Goal: Task Accomplishment & Management: Manage account settings

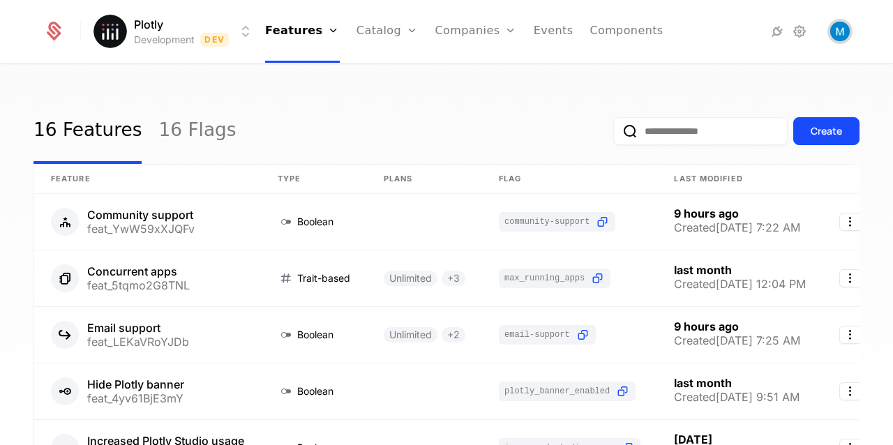
click at [848, 34] on img "Open user button" at bounding box center [841, 32] width 20 height 20
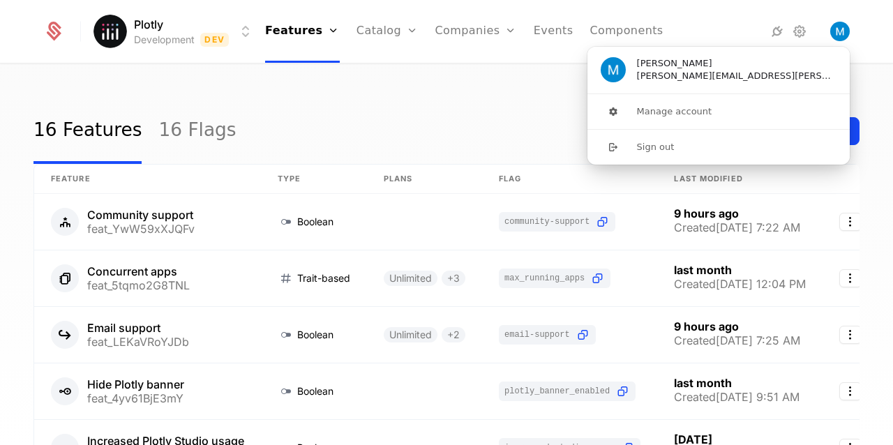
click at [220, 117] on div "16 Features 16 Flags Create" at bounding box center [447, 131] width 826 height 66
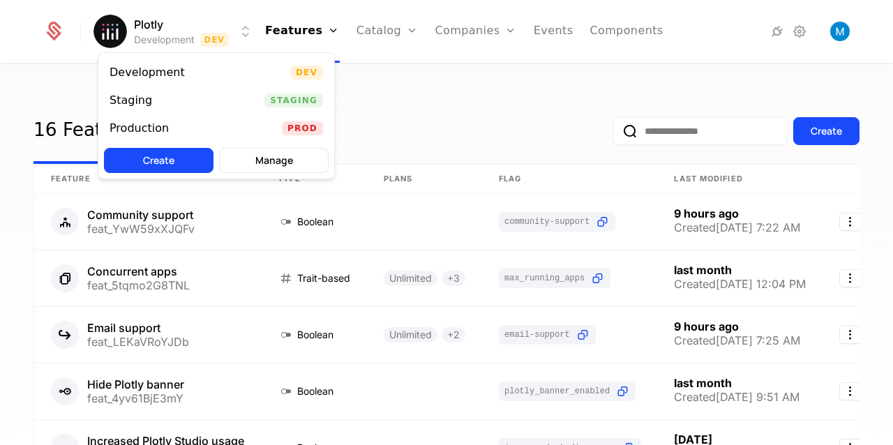
click at [181, 24] on html "Plotly Development Dev Features Features Flags Catalog Plans Add Ons Credits Co…" at bounding box center [446, 222] width 893 height 445
click at [148, 119] on div "Production Prod" at bounding box center [216, 128] width 236 height 28
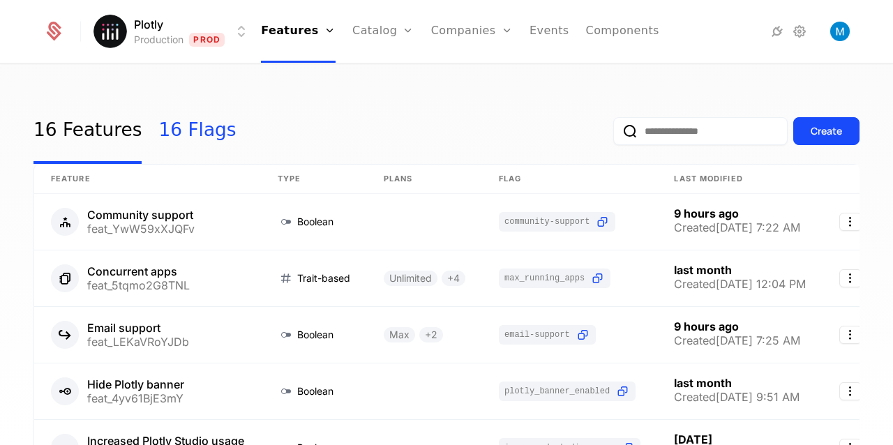
click at [163, 131] on link "16 Flags" at bounding box center [196, 131] width 77 height 66
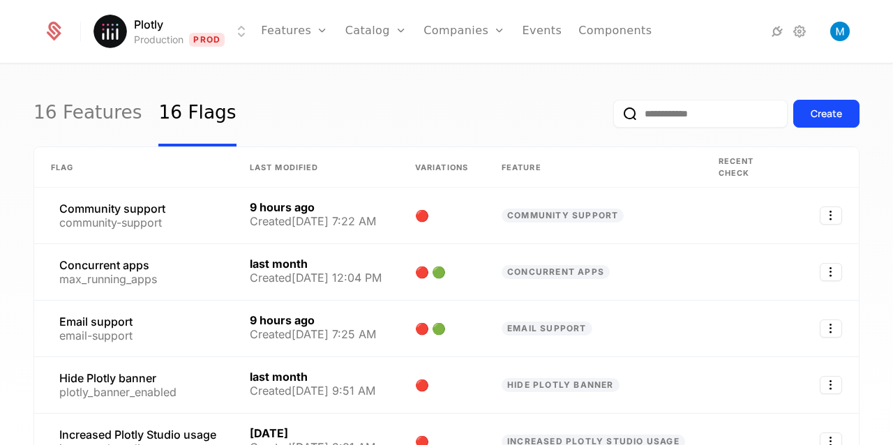
scroll to position [27, 0]
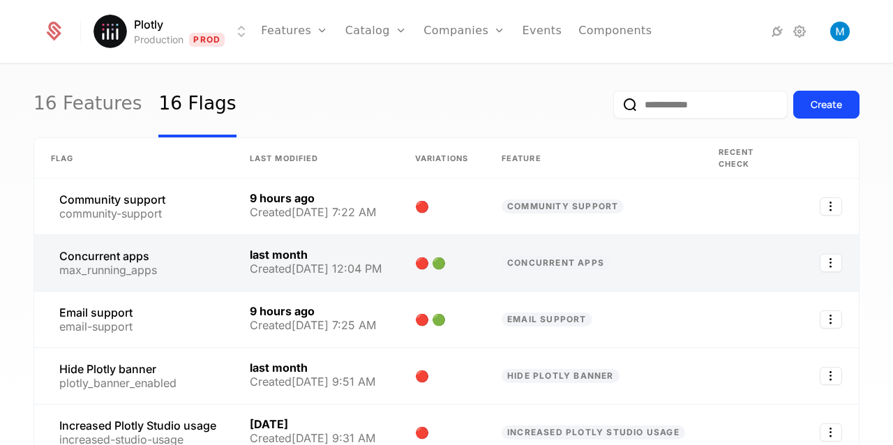
click at [143, 263] on link at bounding box center [133, 263] width 199 height 56
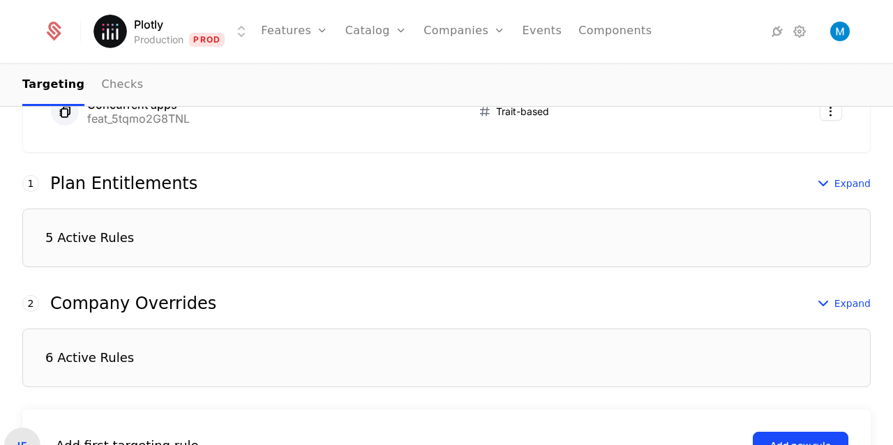
scroll to position [362, 0]
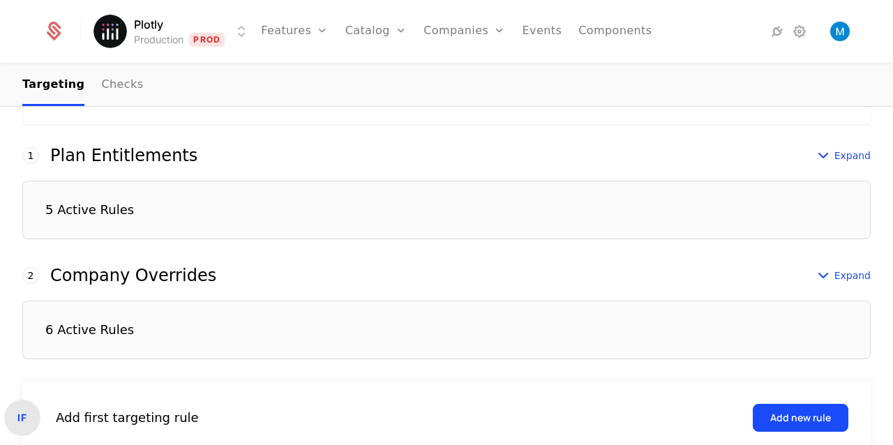
click at [185, 329] on div "6 Active Rules" at bounding box center [446, 330] width 849 height 59
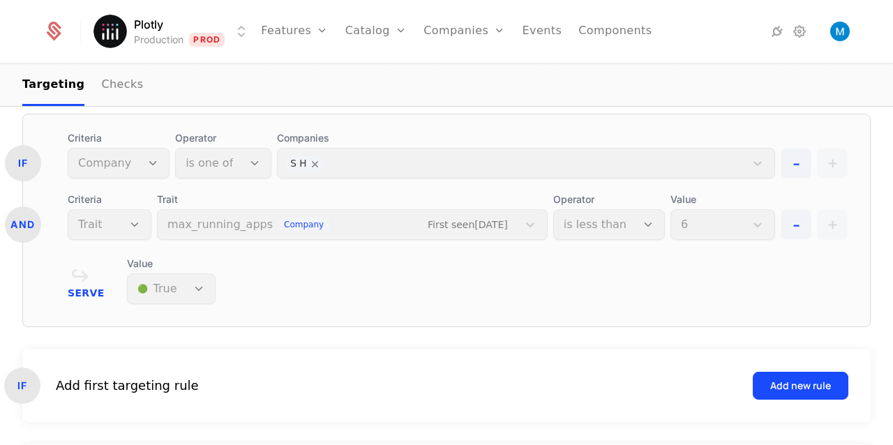
scroll to position [1955, 0]
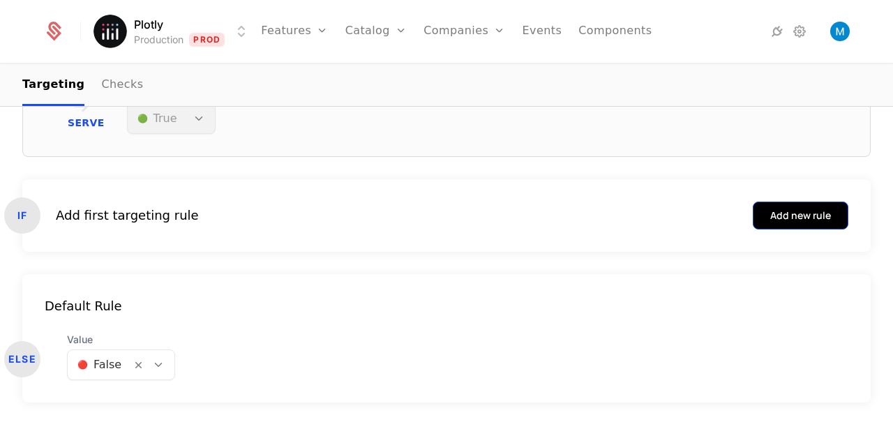
click at [759, 216] on button "Add new rule" at bounding box center [801, 216] width 96 height 28
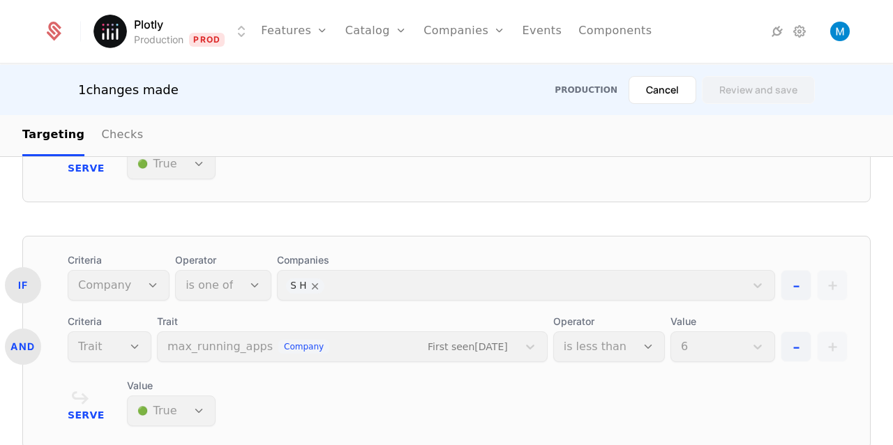
scroll to position [2030, 0]
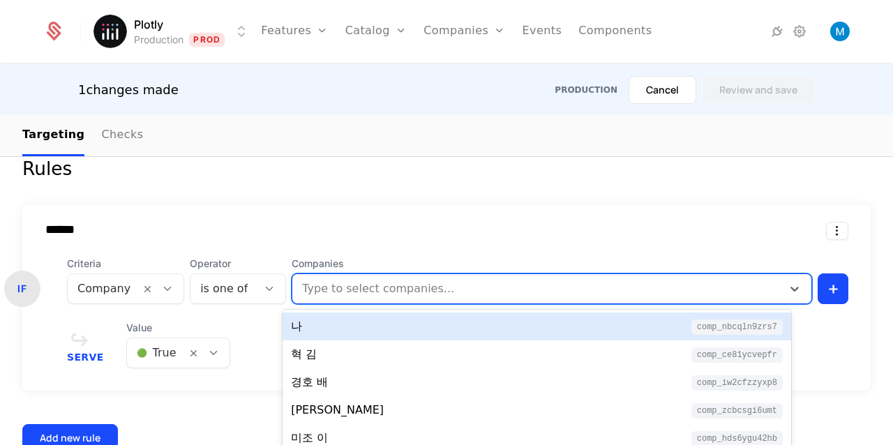
click at [339, 282] on div at bounding box center [539, 289] width 470 height 20
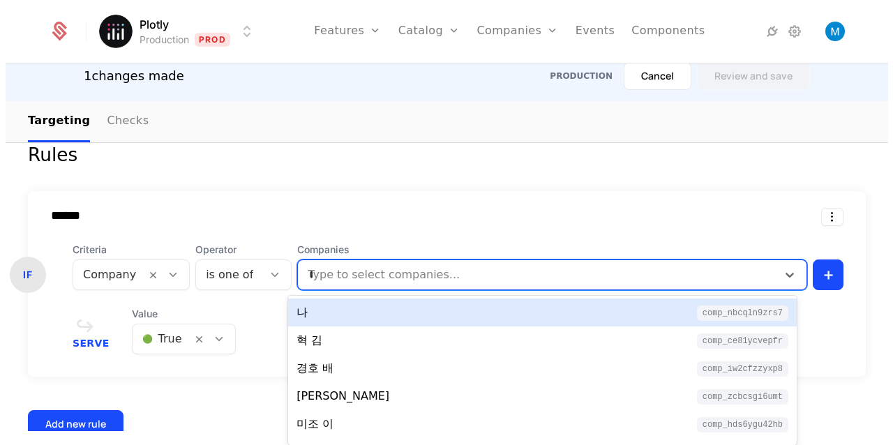
scroll to position [0, 0]
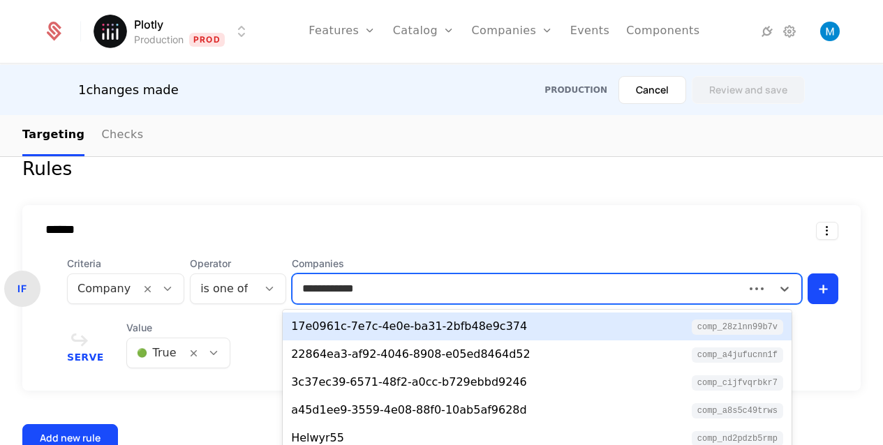
type input "**********"
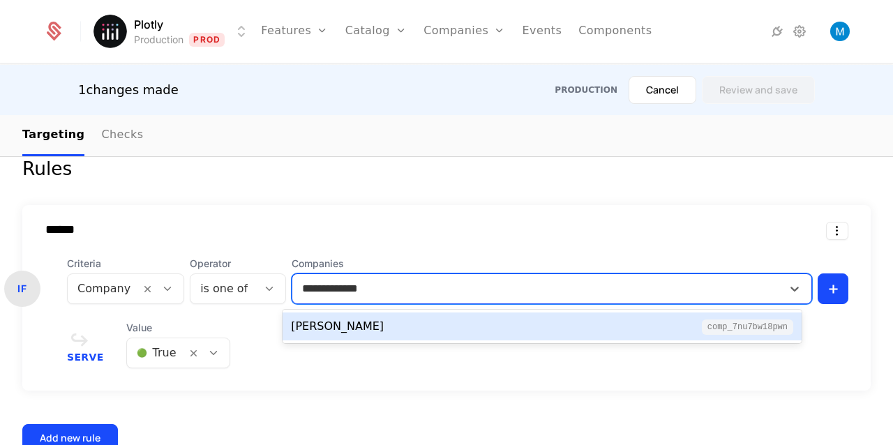
click at [343, 327] on div "[PERSON_NAME]" at bounding box center [337, 326] width 93 height 17
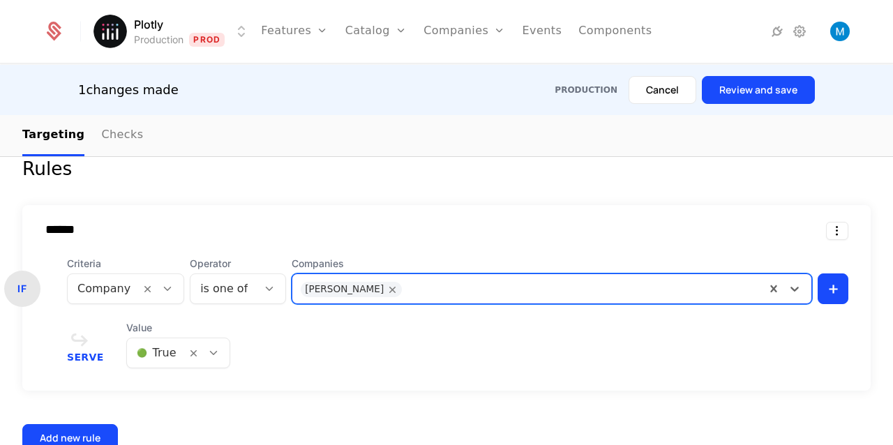
click at [414, 207] on div "****** IF Criteria Company Operator is one of Companies option Matthew Brown, s…" at bounding box center [446, 298] width 849 height 186
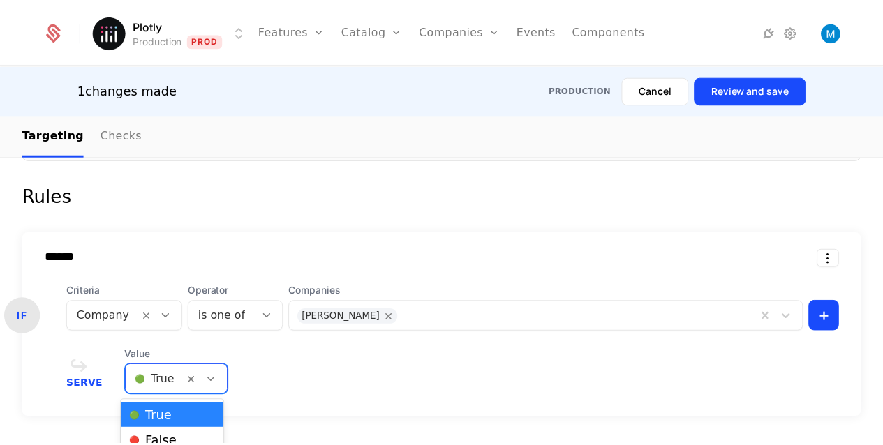
scroll to position [13, 0]
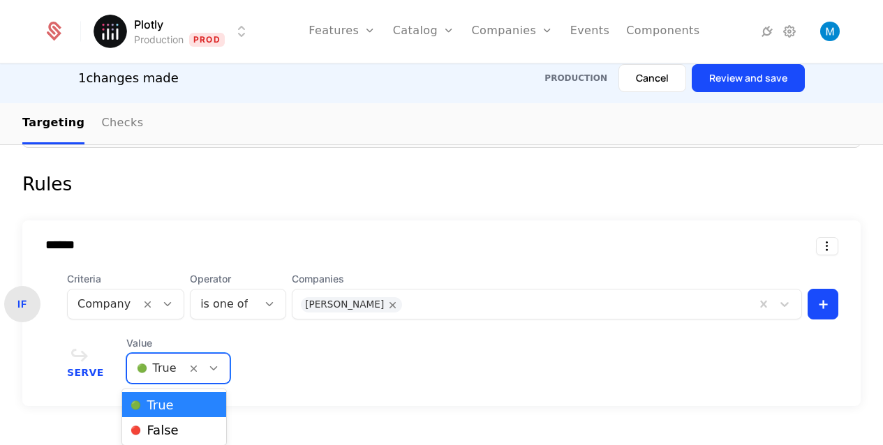
click at [154, 378] on div "🟢 True" at bounding box center [156, 368] width 59 height 25
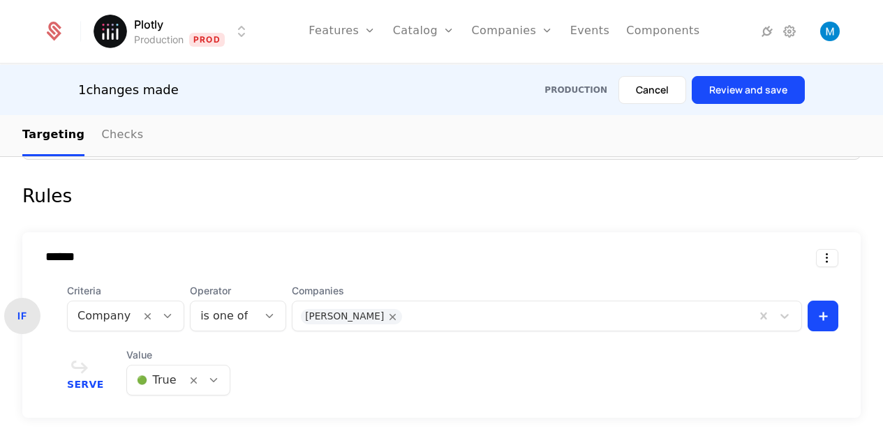
click at [144, 334] on div "****** IF Criteria Company Operator is one of Companies Matthew Brown + Serve V…" at bounding box center [441, 325] width 838 height 186
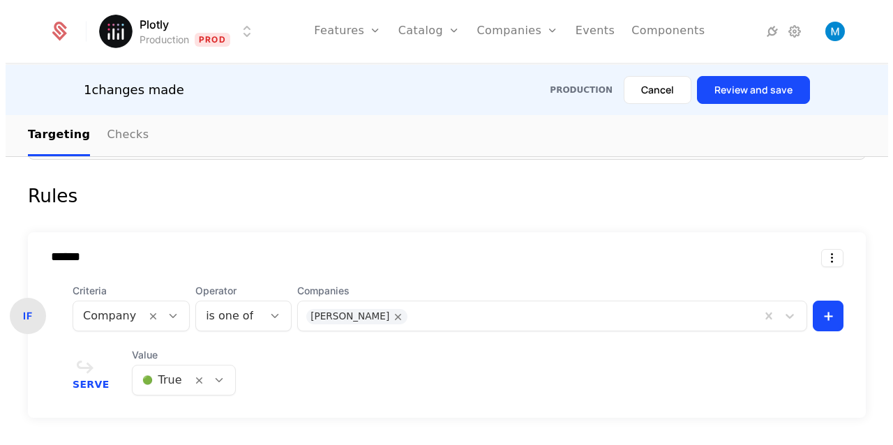
scroll to position [0, 0]
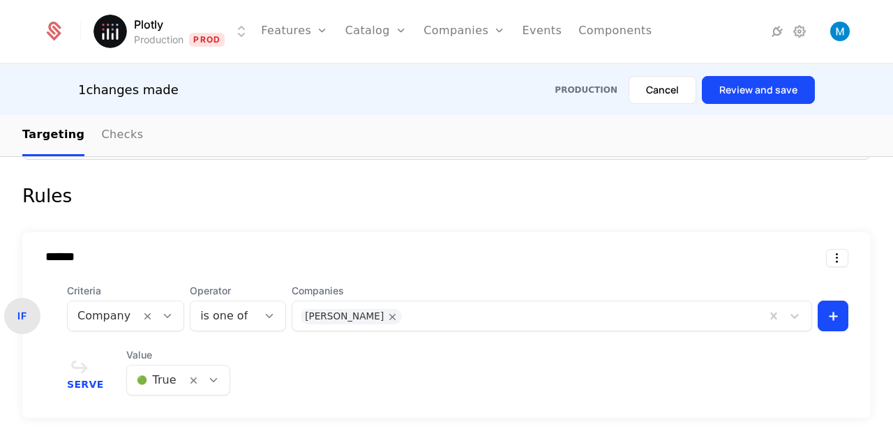
click at [78, 368] on icon at bounding box center [85, 367] width 37 height 25
click at [87, 382] on span "Serve" at bounding box center [85, 385] width 37 height 10
click at [450, 346] on div "****** IF Criteria Company Operator is one of Companies Matthew Brown + Serve V…" at bounding box center [446, 325] width 849 height 186
click at [819, 313] on html "Plotly Production Prod Features Features Flags Catalog Plans Add Ons Credits Co…" at bounding box center [446, 222] width 893 height 445
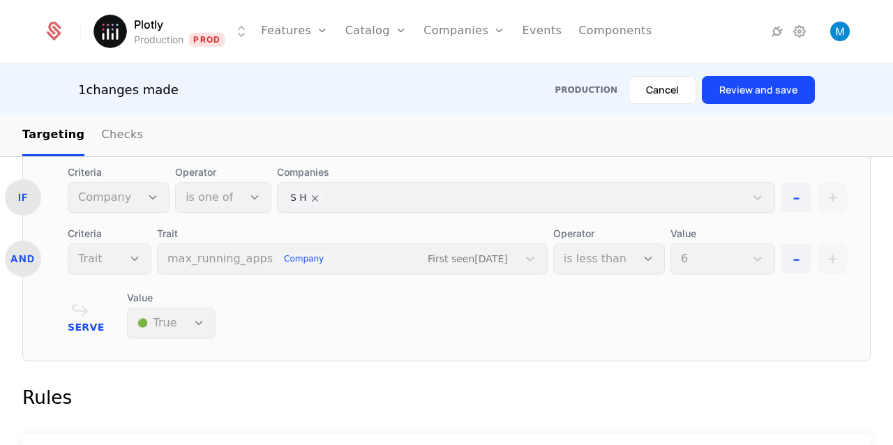
scroll to position [1963, 0]
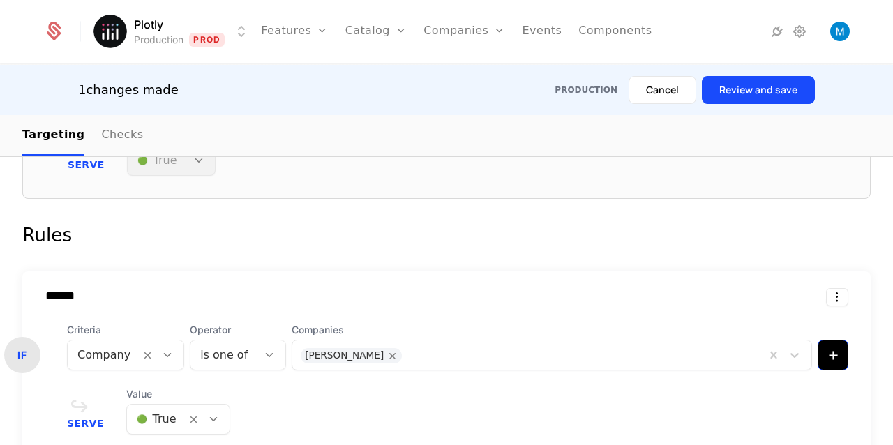
click at [816, 353] on html "Plotly Production Prod Features Features Flags Catalog Plans Add Ons Credits Co…" at bounding box center [446, 222] width 893 height 445
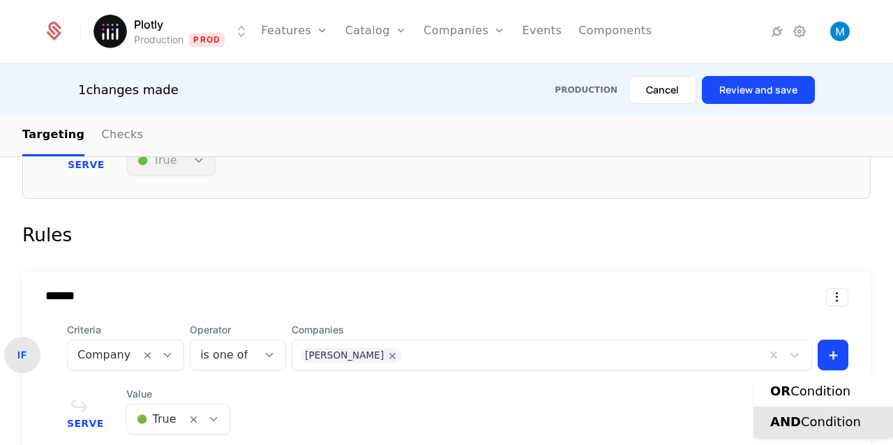
click at [831, 428] on div "AND Condition" at bounding box center [816, 423] width 91 height 20
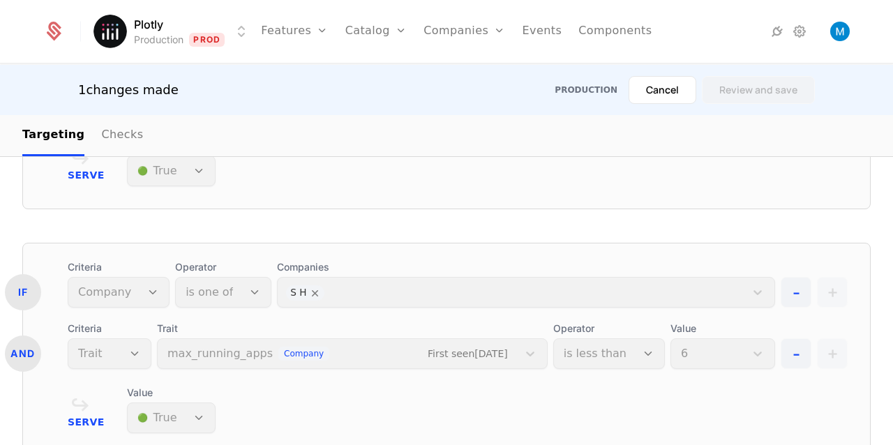
scroll to position [2020, 0]
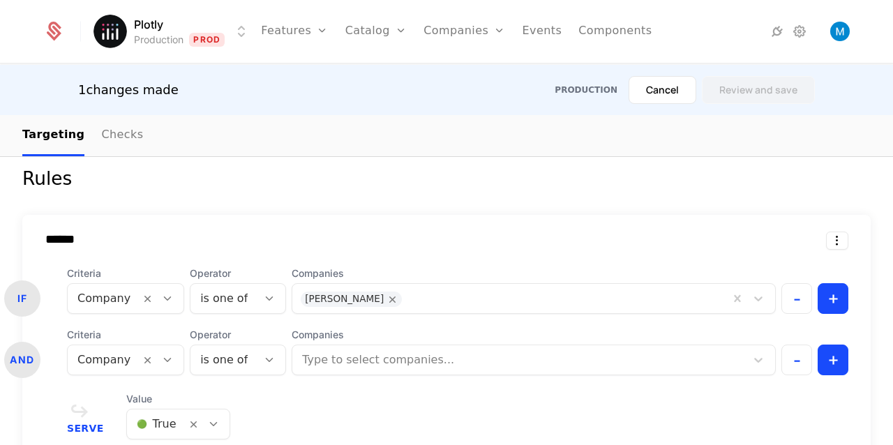
click at [155, 351] on body "Plotly Production Prod Features Features Flags Catalog Plans Add Ons Credits Co…" at bounding box center [446, 222] width 893 height 445
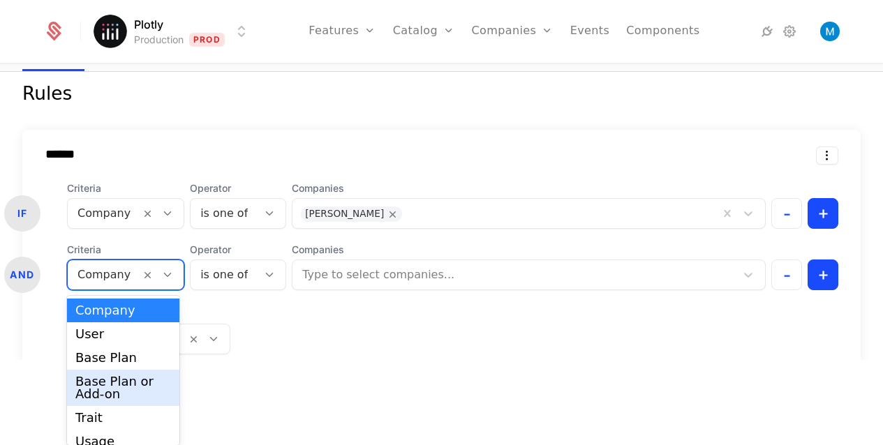
scroll to position [18, 0]
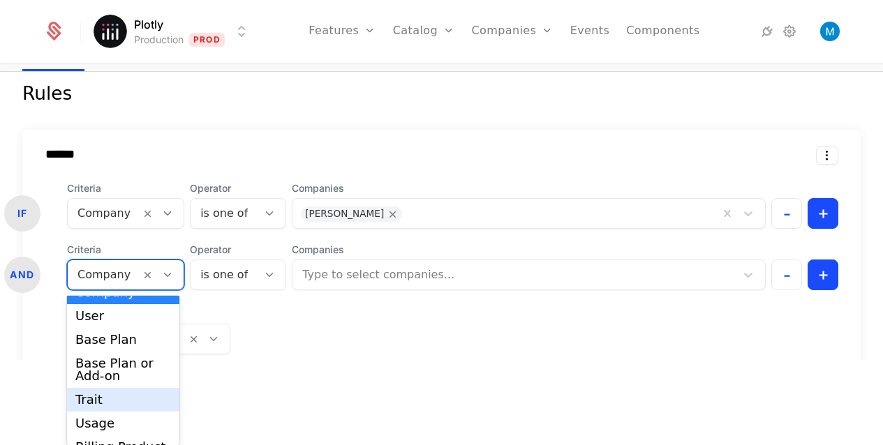
click at [99, 394] on div "Trait" at bounding box center [123, 400] width 96 height 13
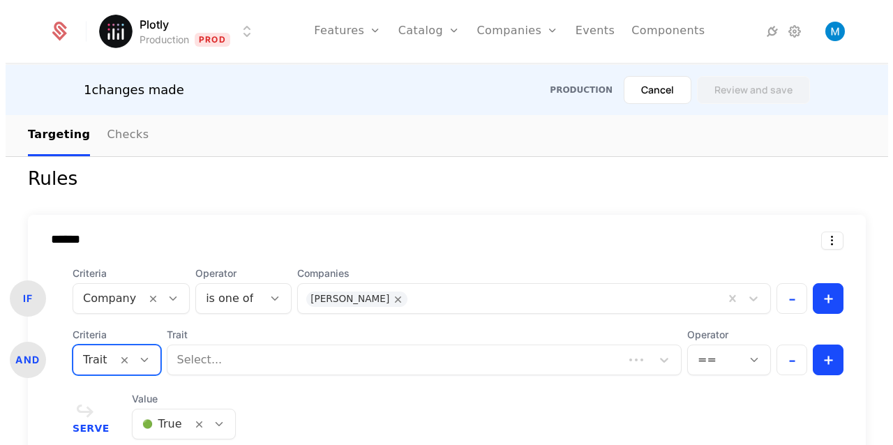
scroll to position [0, 0]
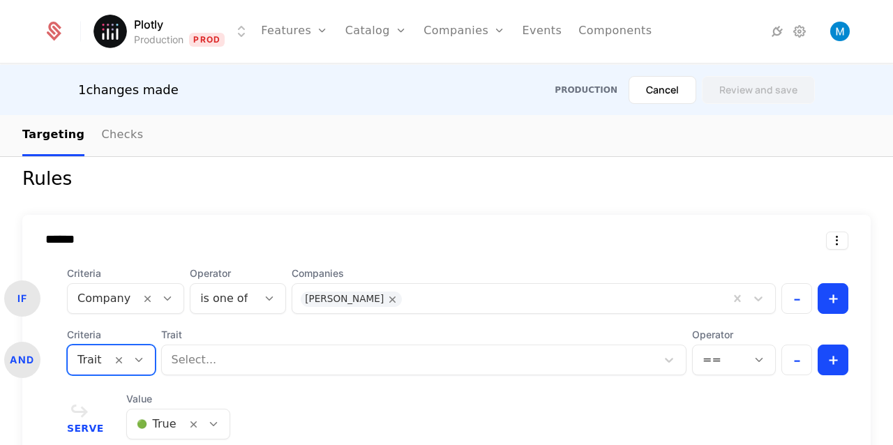
click at [200, 355] on body "Plotly Production Prod Features Features Flags Catalog Plans Add Ons Credits Co…" at bounding box center [446, 222] width 893 height 445
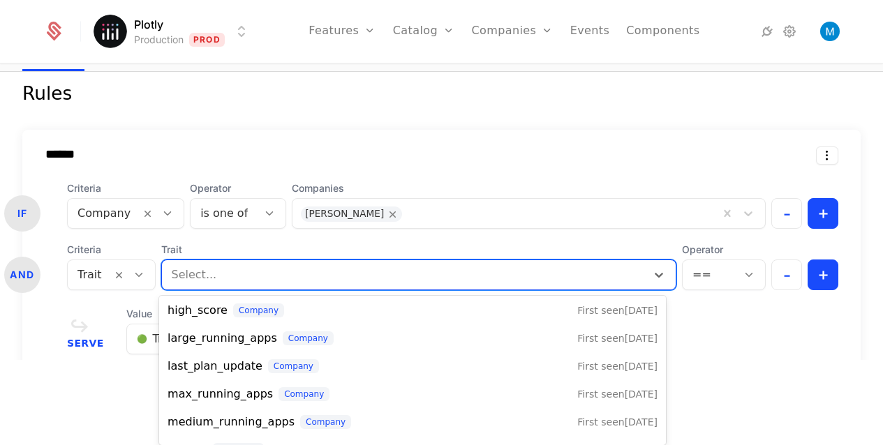
scroll to position [242, 0]
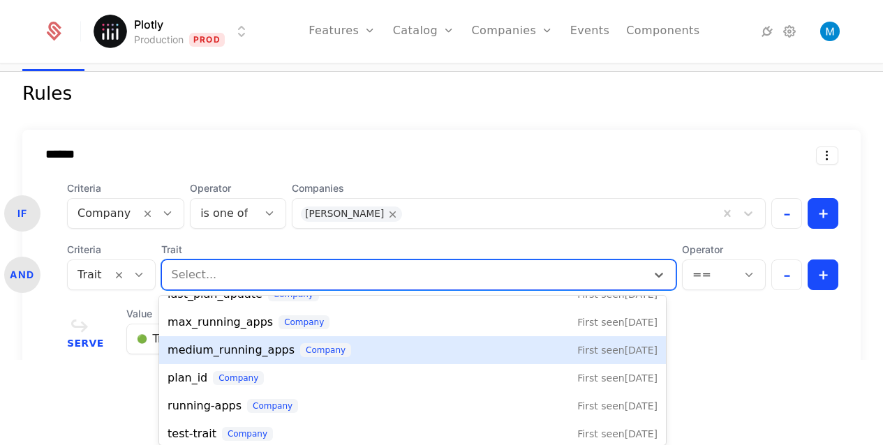
click at [243, 354] on span "medium_running_apps" at bounding box center [231, 350] width 127 height 17
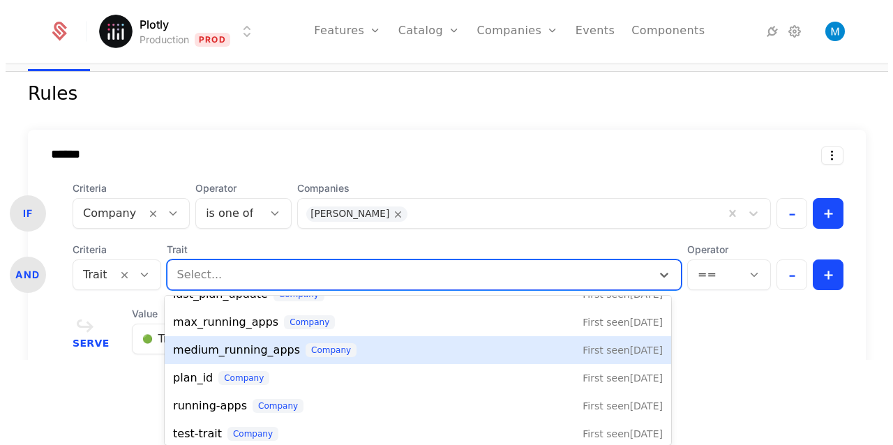
scroll to position [0, 0]
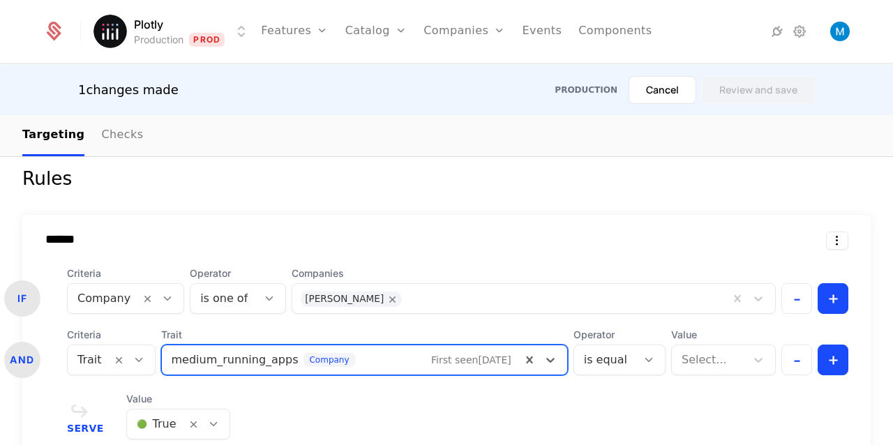
click at [245, 364] on body "Plotly Production Prod Features Features Flags Catalog Plans Add Ons Credits Co…" at bounding box center [446, 222] width 893 height 445
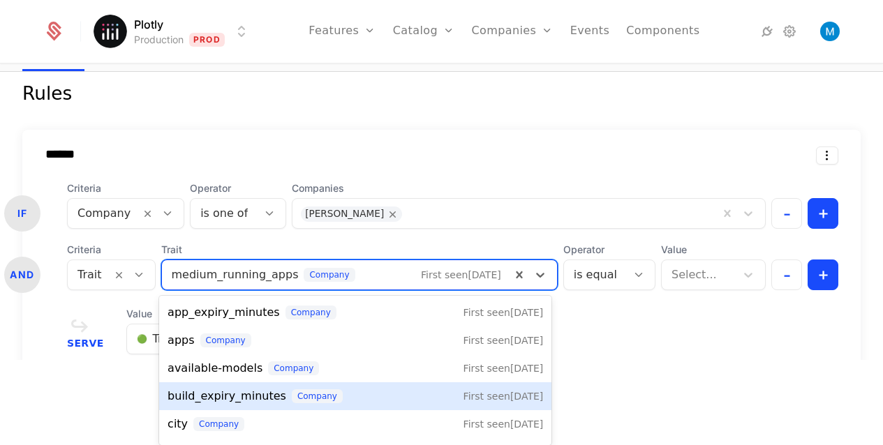
scroll to position [153, 0]
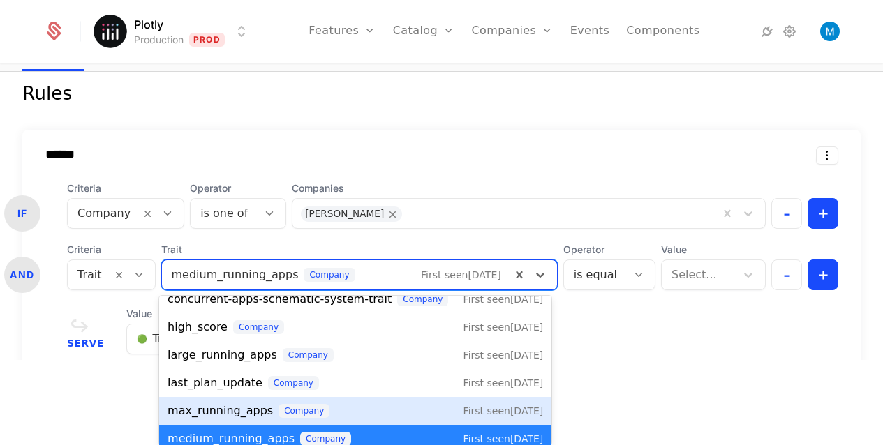
click at [363, 401] on div "max_running_apps company First seen 6/12/25" at bounding box center [355, 411] width 392 height 28
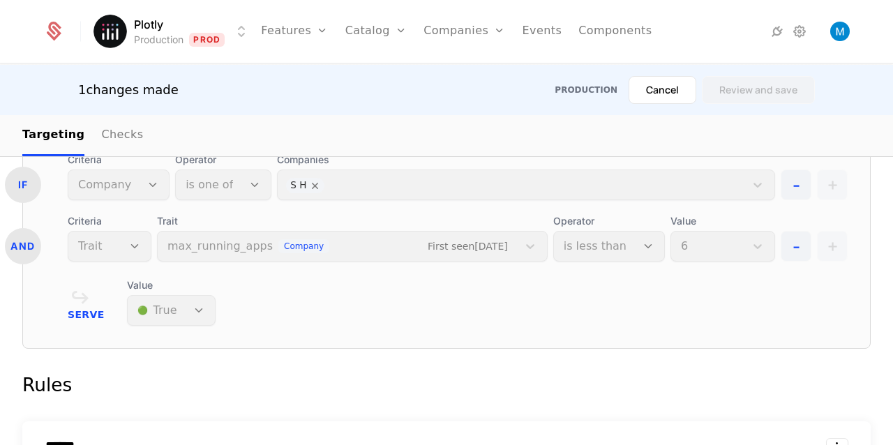
scroll to position [2056, 0]
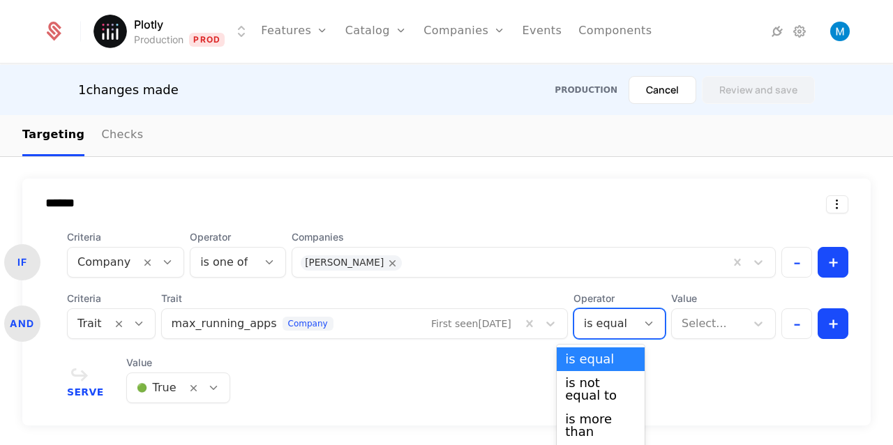
click at [610, 327] on body "Plotly Production Prod Features Features Flags Catalog Plans Add Ons Credits Co…" at bounding box center [446, 222] width 893 height 445
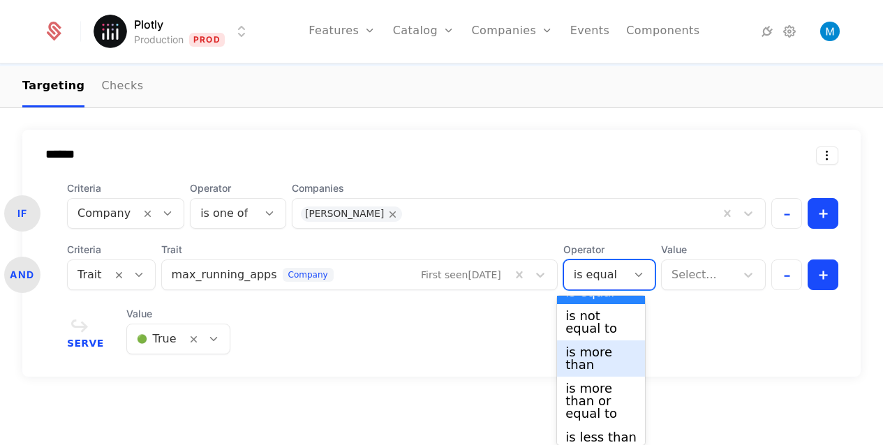
scroll to position [45, 0]
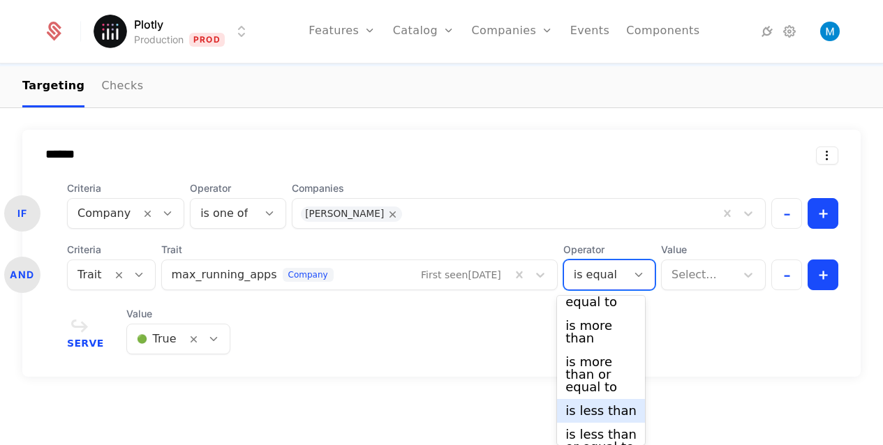
click at [613, 414] on div "is less than" at bounding box center [600, 411] width 71 height 13
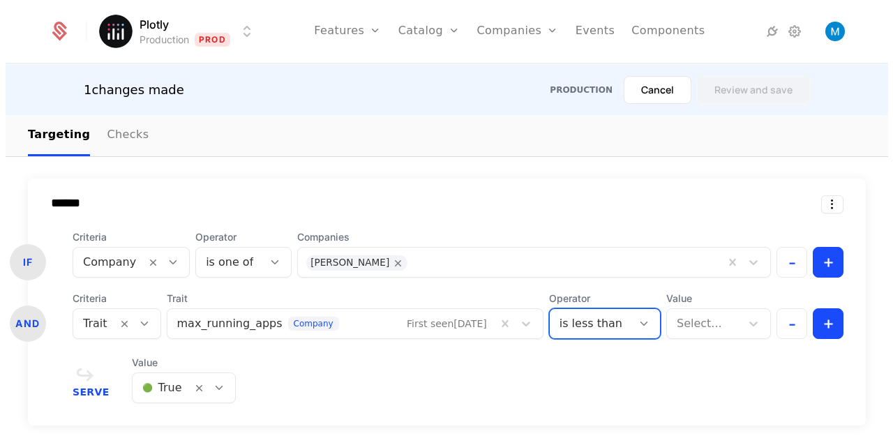
scroll to position [0, 0]
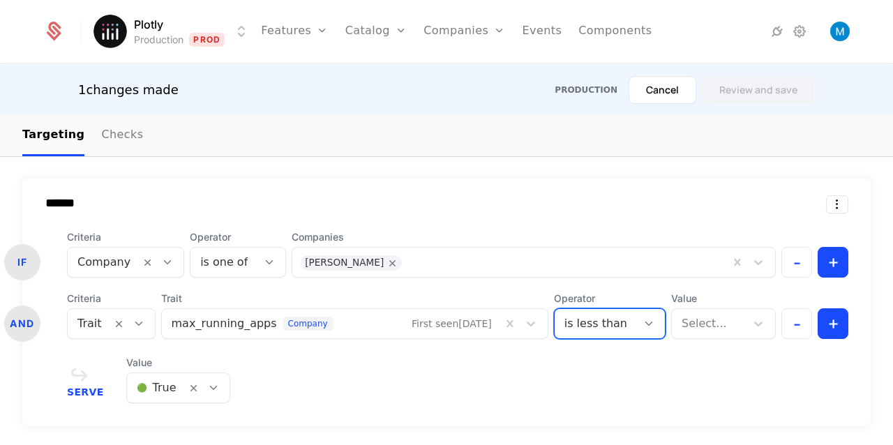
click at [712, 314] on body "Plotly Production Prod Features Features Flags Catalog Plans Add Ons Credits Co…" at bounding box center [446, 222] width 893 height 445
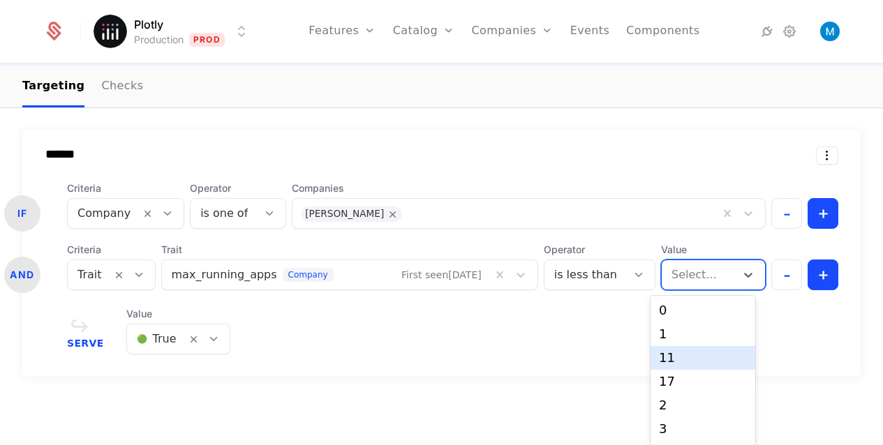
scroll to position [70, 0]
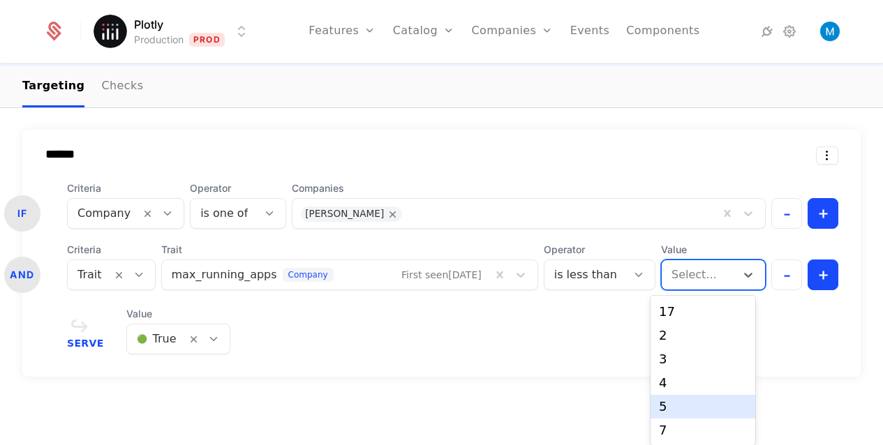
click at [702, 405] on div "5" at bounding box center [703, 407] width 88 height 13
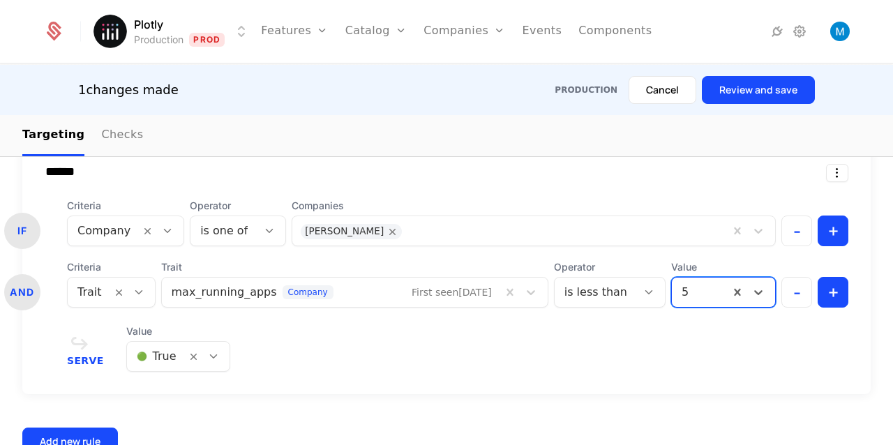
scroll to position [2144, 0]
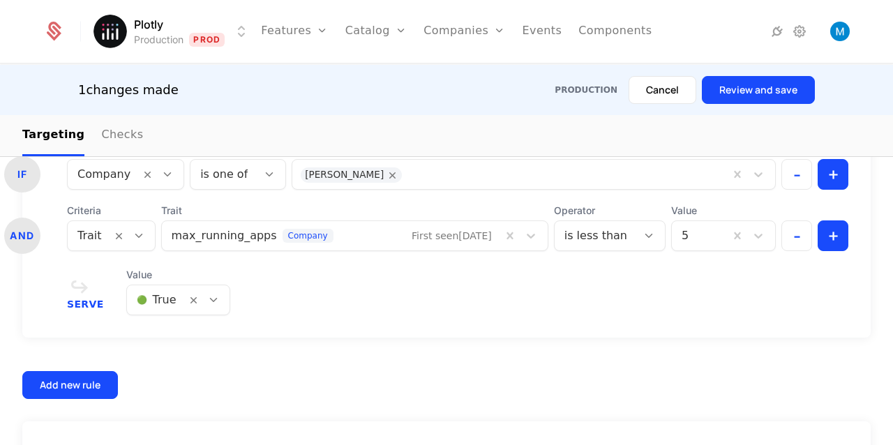
click at [438, 341] on div "****** IF Criteria Company Operator is one of Companies Matthew Brown - + AND C…" at bounding box center [446, 245] width 849 height 309
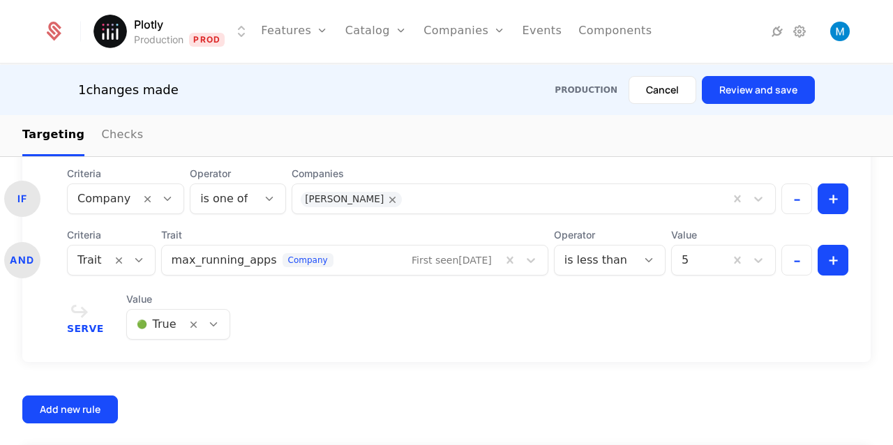
scroll to position [2049, 0]
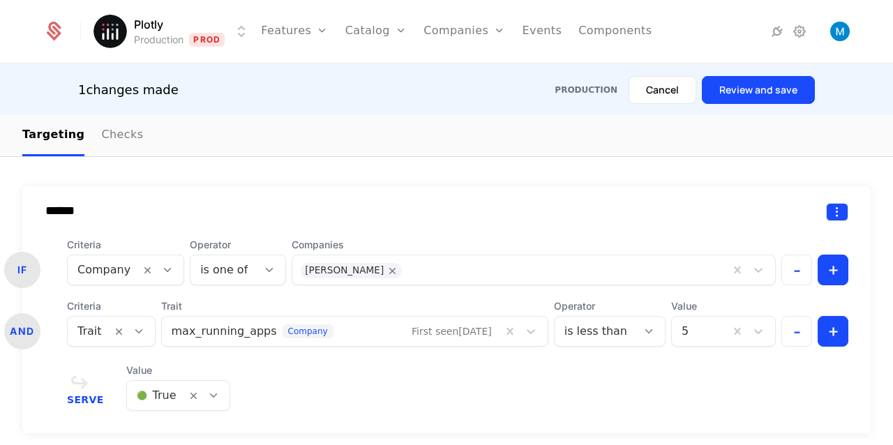
click at [834, 212] on html "Plotly Production Prod Features Features Flags Catalog Plans Add Ons Credits Co…" at bounding box center [446, 222] width 893 height 445
click at [385, 188] on div "****** IF Criteria Company Operator is one of Companies Matthew Brown - + AND C…" at bounding box center [446, 309] width 849 height 247
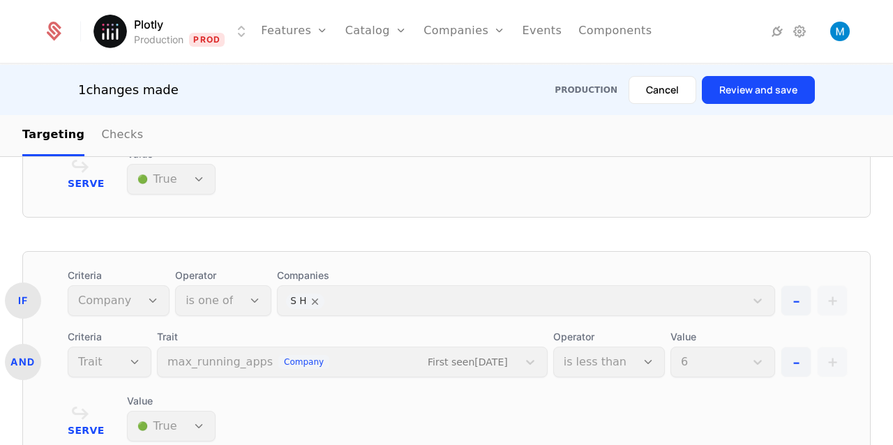
scroll to position [2010, 0]
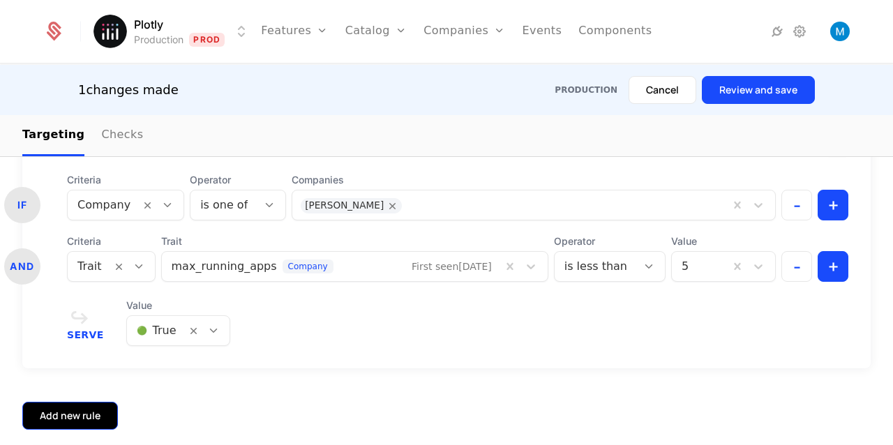
click at [75, 410] on div "Add new rule" at bounding box center [70, 416] width 61 height 14
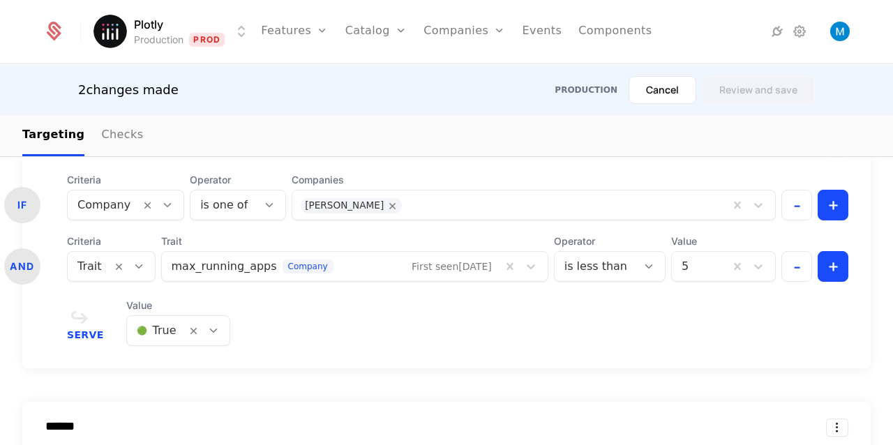
scroll to position [2206, 0]
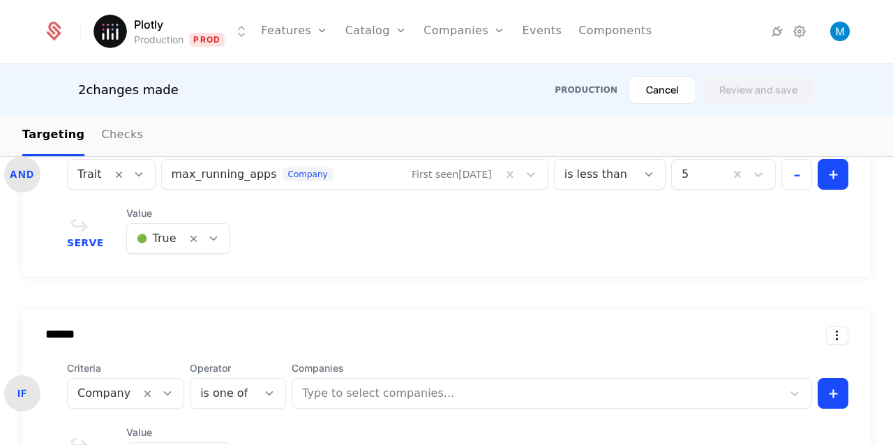
click at [817, 331] on html "Plotly Production Prod Features Features Flags Catalog Plans Add Ons Credits Co…" at bounding box center [446, 222] width 893 height 445
click at [775, 369] on div "Delete" at bounding box center [768, 372] width 106 height 20
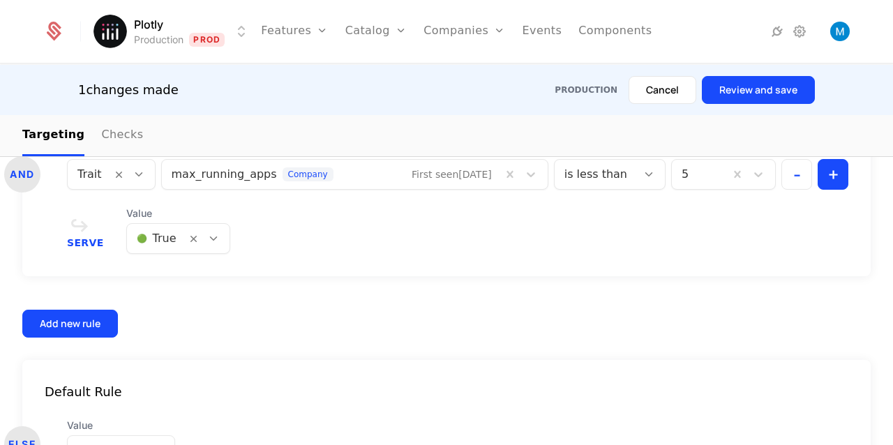
click at [525, 297] on div "****** IF Criteria Company Operator is one of Companies Matthew Brown - + AND C…" at bounding box center [446, 183] width 849 height 309
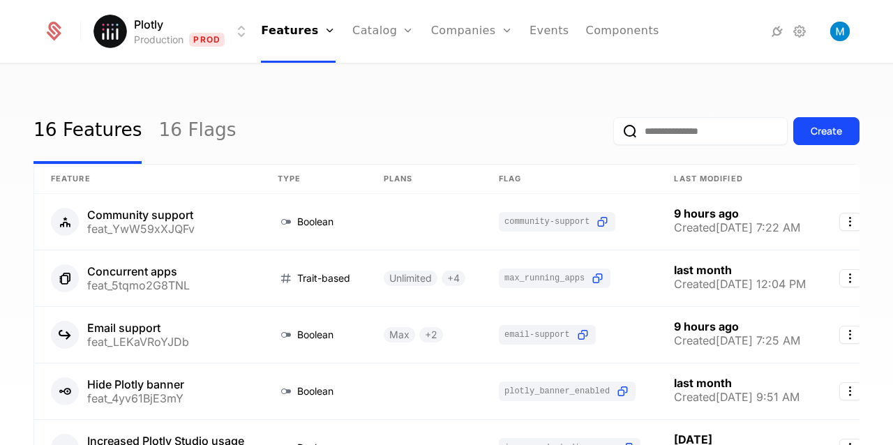
click at [178, 39] on html "Plotly Production Prod Features Features Flags Catalog Plans Add Ons Credits Co…" at bounding box center [446, 222] width 893 height 445
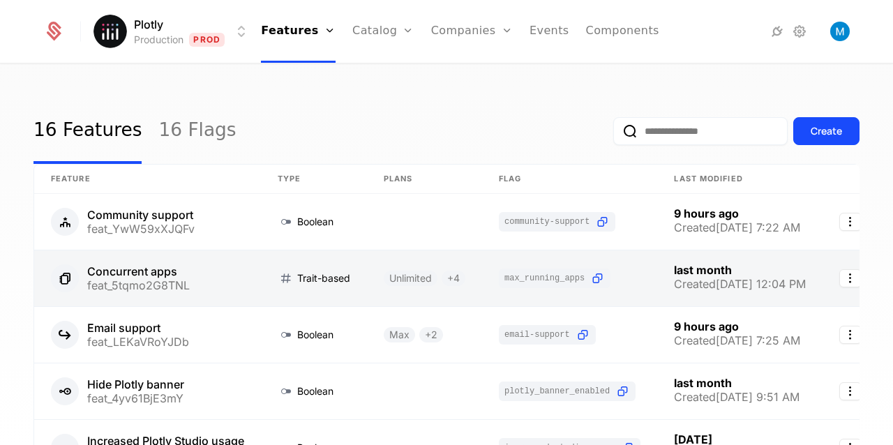
click at [152, 276] on link at bounding box center [147, 279] width 227 height 56
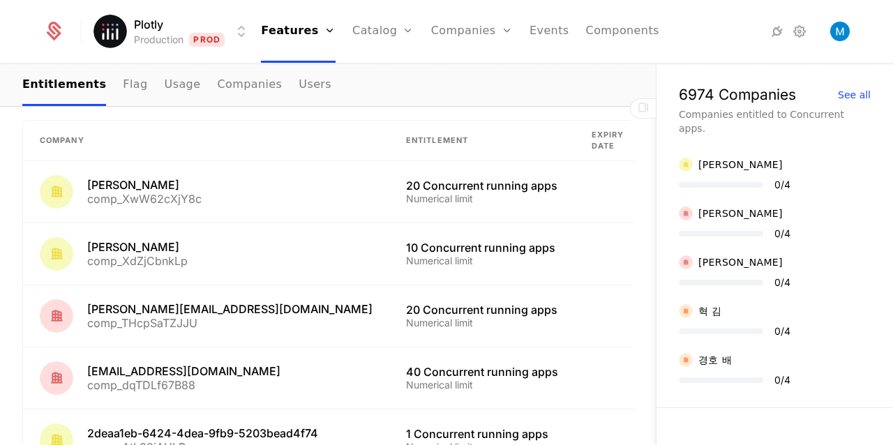
scroll to position [914, 0]
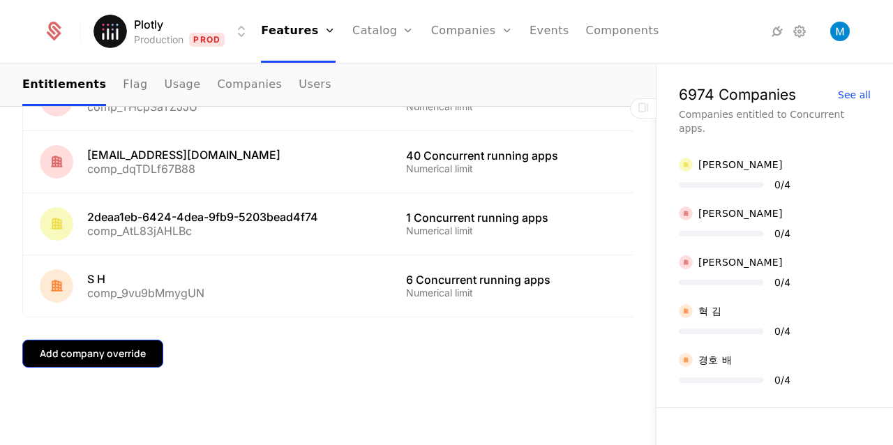
click at [140, 359] on div "Add company override" at bounding box center [93, 354] width 106 height 14
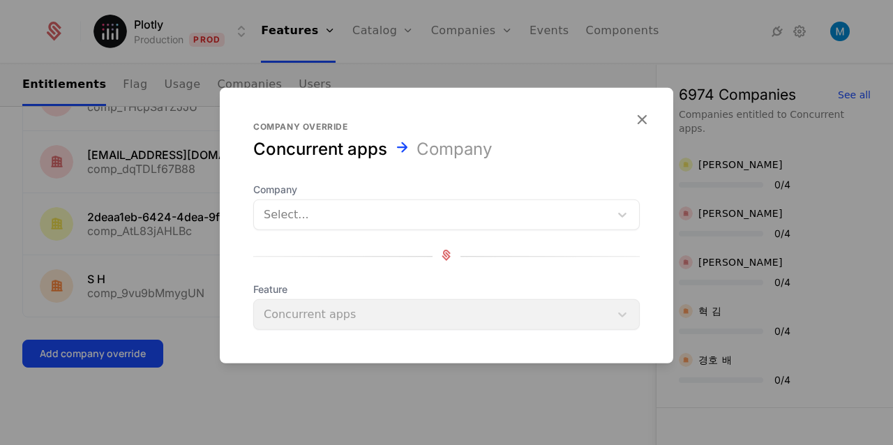
click at [341, 219] on div at bounding box center [432, 215] width 336 height 20
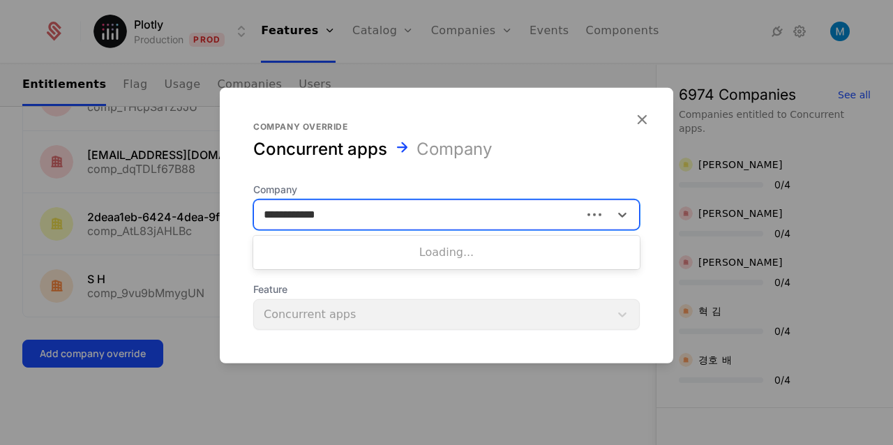
type input "**********"
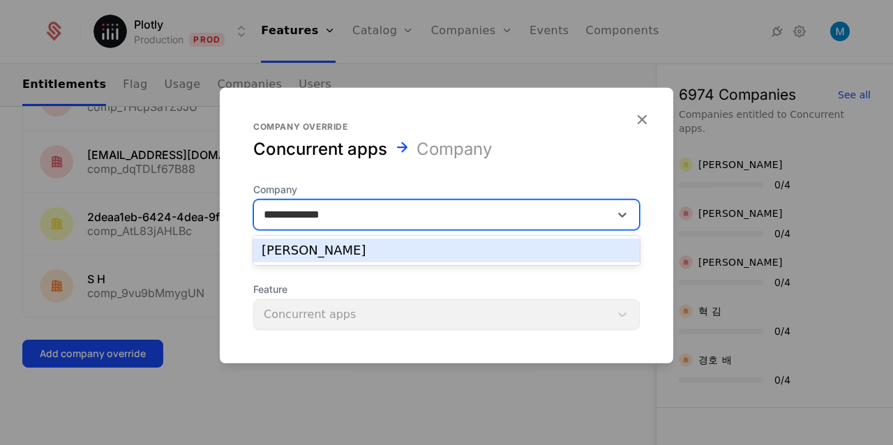
click at [364, 251] on div "[PERSON_NAME]" at bounding box center [447, 250] width 370 height 13
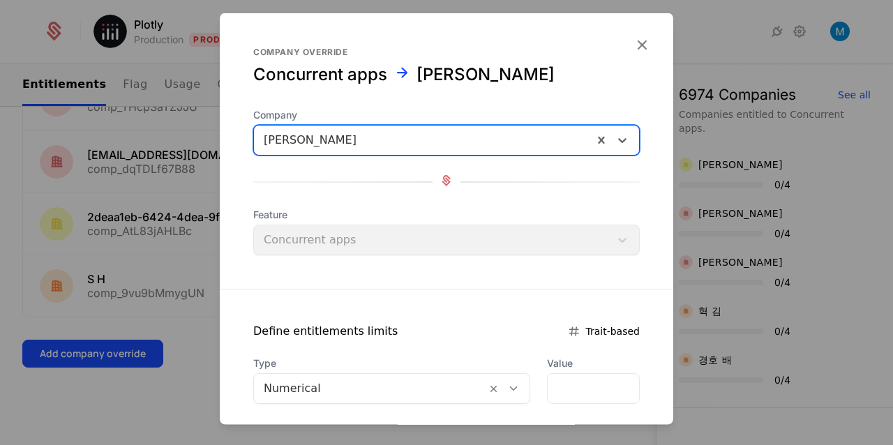
click at [358, 239] on div "Feature Concurrent apps" at bounding box center [446, 231] width 387 height 47
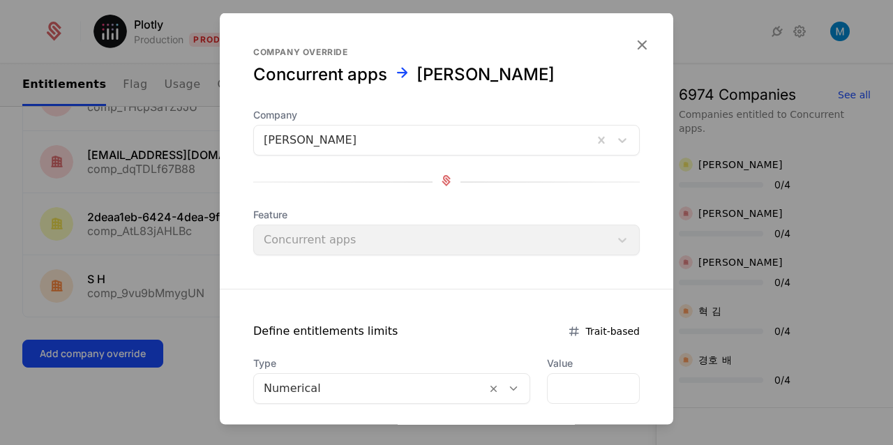
click at [364, 198] on div "Company [PERSON_NAME] Feature Concurrent apps" at bounding box center [446, 181] width 387 height 147
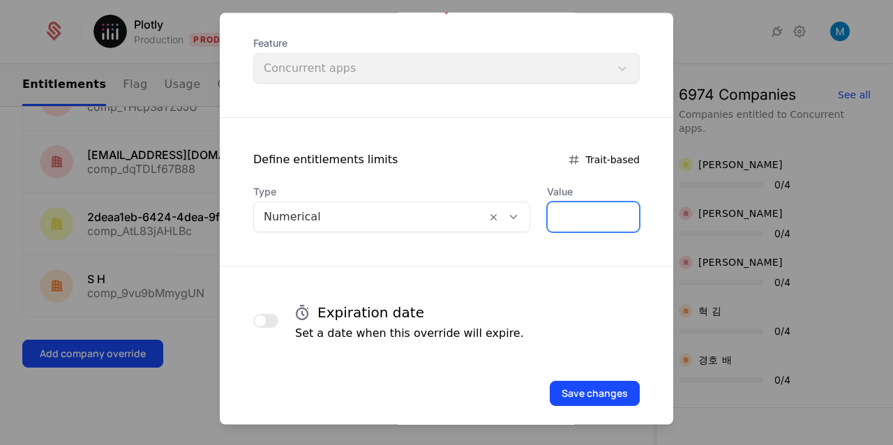
drag, startPoint x: 547, startPoint y: 218, endPoint x: 469, endPoint y: 216, distance: 78.2
click at [548, 216] on input "*" at bounding box center [593, 217] width 91 height 29
type input "*"
click at [453, 295] on form "Company override Concurrent apps [PERSON_NAME] Company [PERSON_NAME] Feature Co…" at bounding box center [447, 141] width 454 height 598
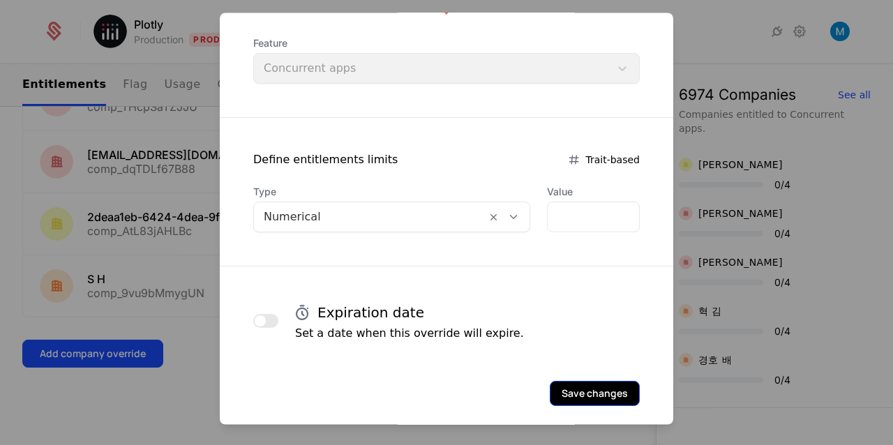
click at [595, 392] on button "Save changes" at bounding box center [595, 394] width 90 height 25
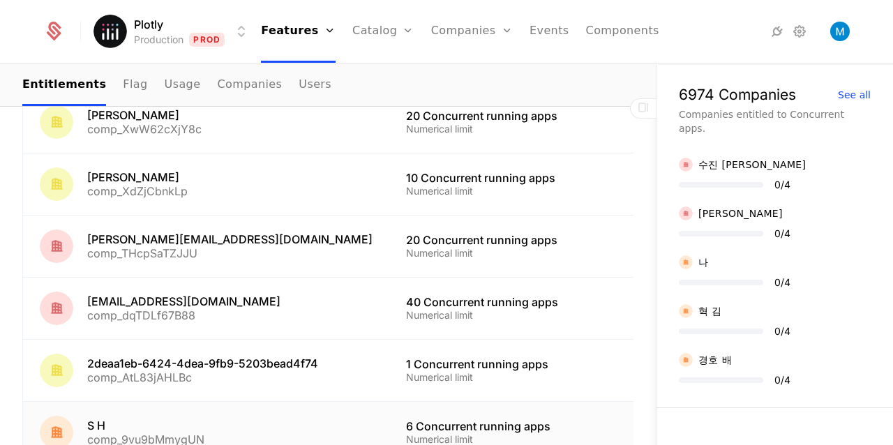
scroll to position [901, 0]
